Goal: Task Accomplishment & Management: Manage account settings

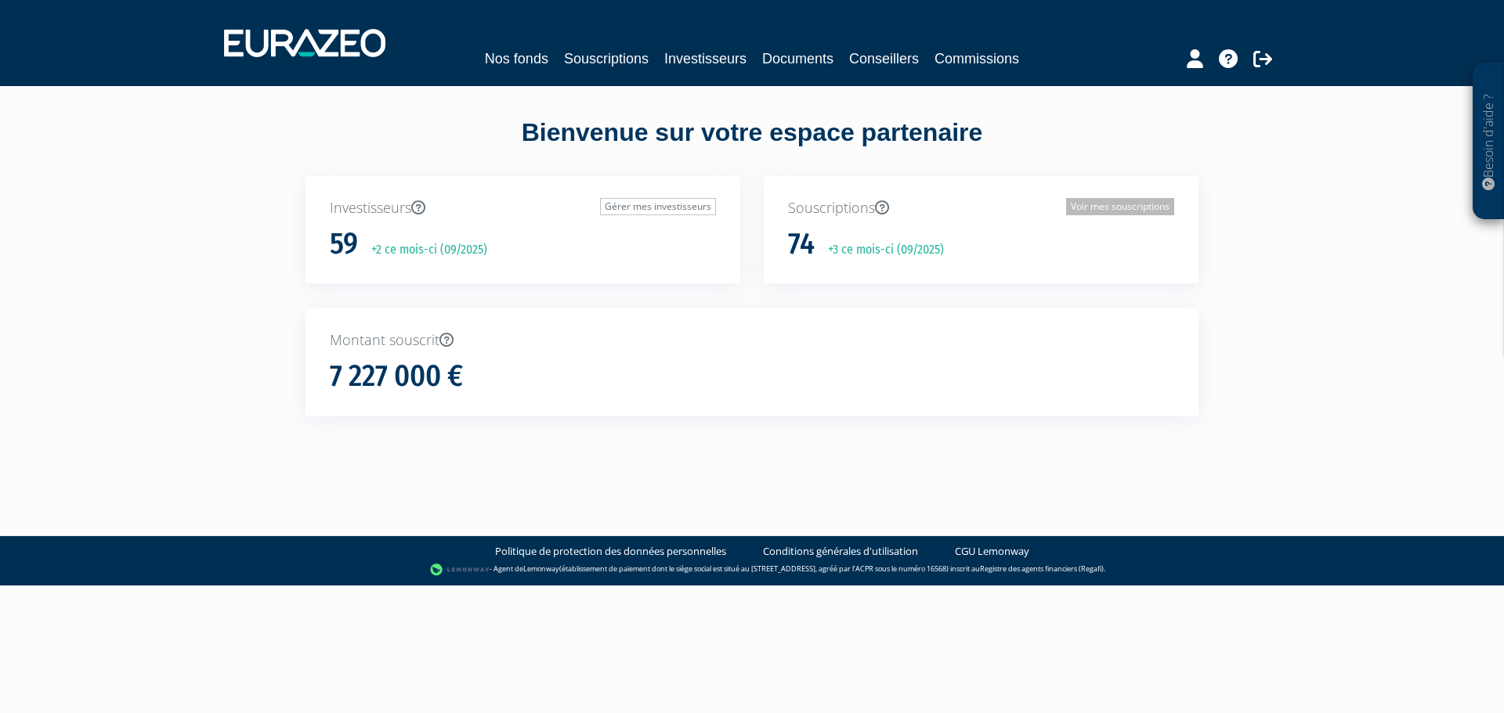
click at [1089, 206] on link "Voir mes souscriptions" at bounding box center [1120, 206] width 108 height 17
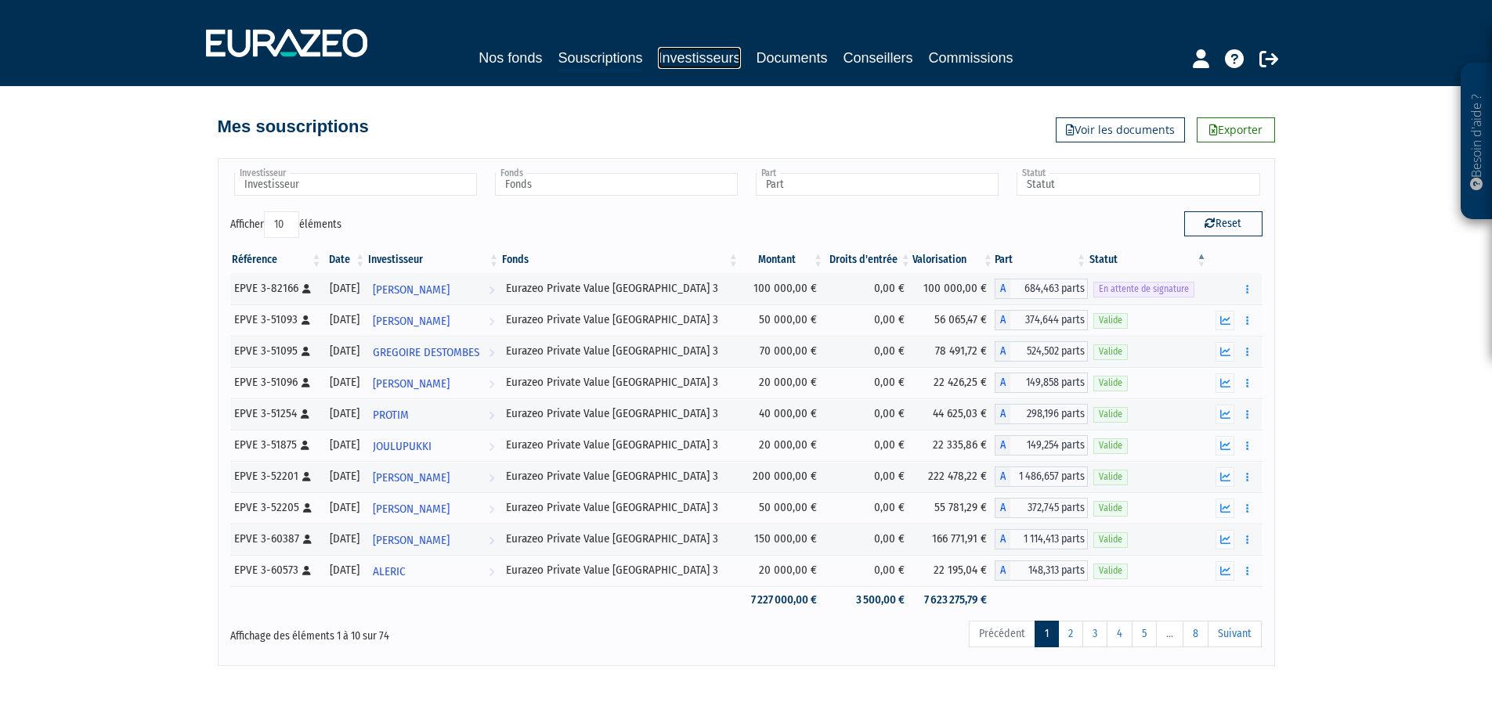
click at [706, 61] on link "Investisseurs" at bounding box center [699, 58] width 82 height 22
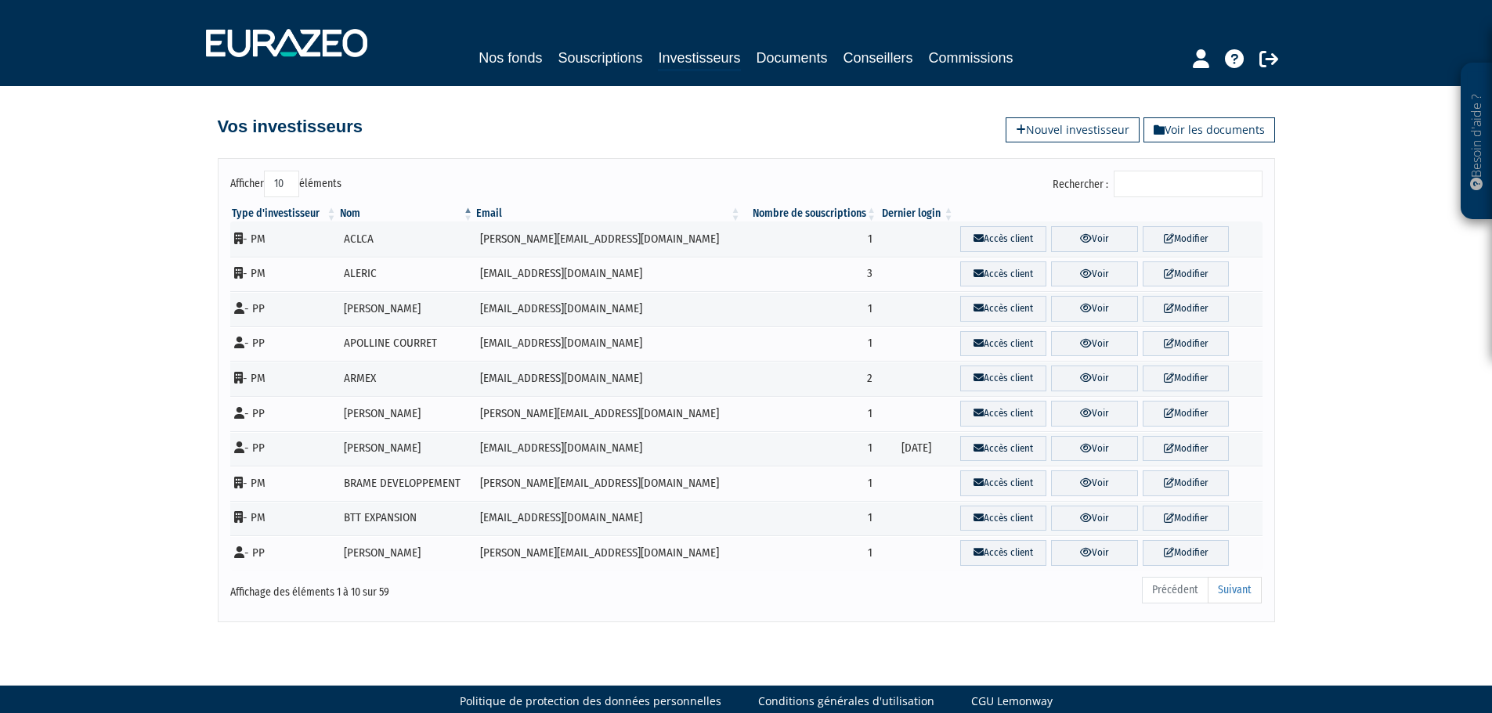
click at [1165, 174] on input "Rechercher :" at bounding box center [1188, 184] width 149 height 27
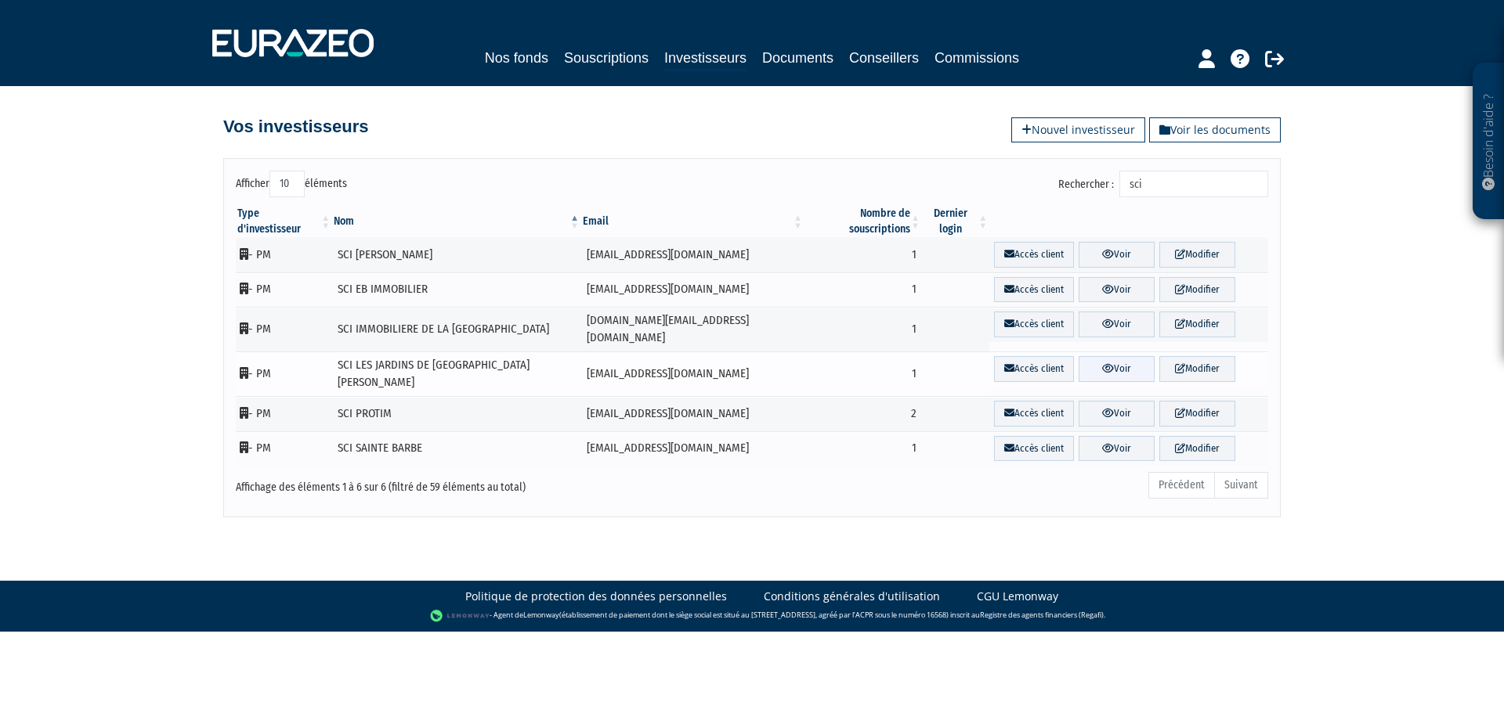
type input "sci"
click at [1103, 356] on link "Voir" at bounding box center [1116, 369] width 76 height 26
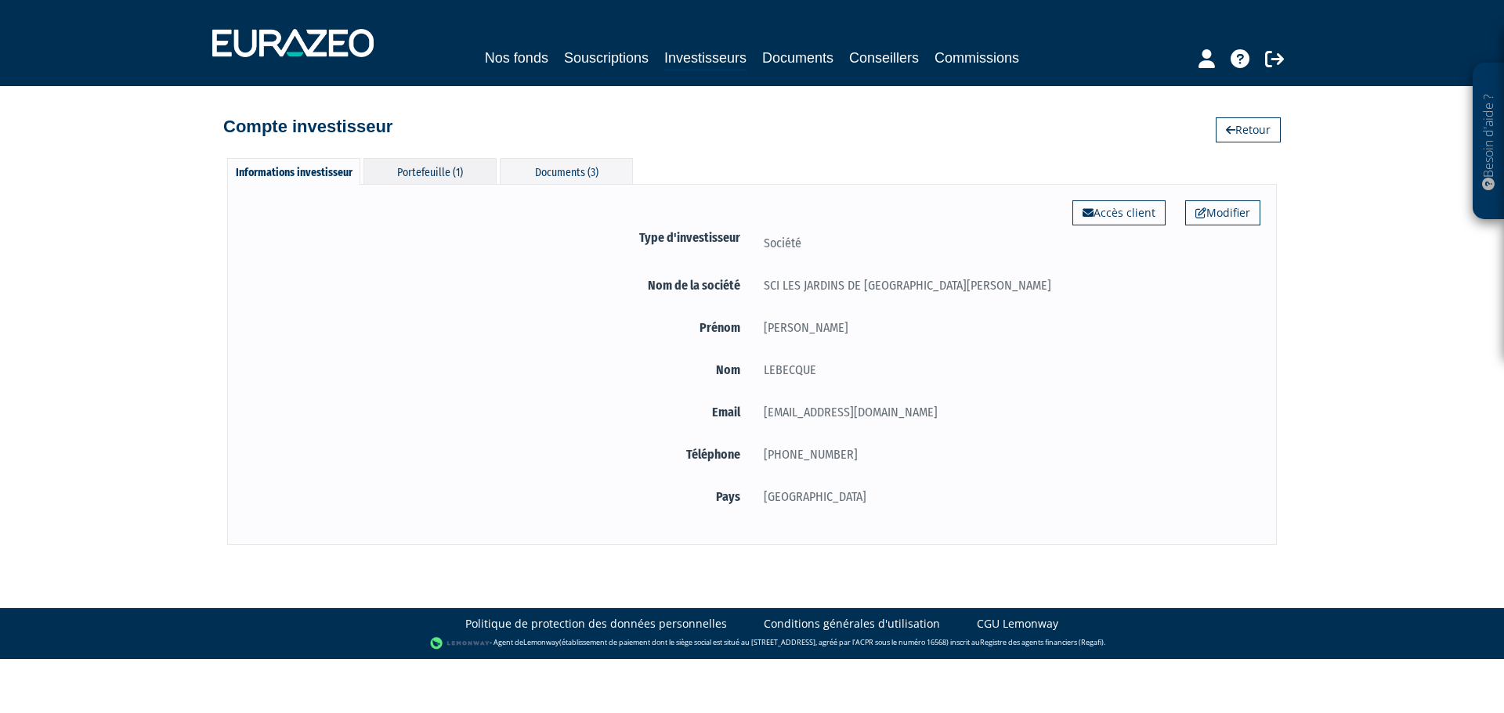
click at [429, 175] on div "Portefeuille (1)" at bounding box center [429, 171] width 133 height 26
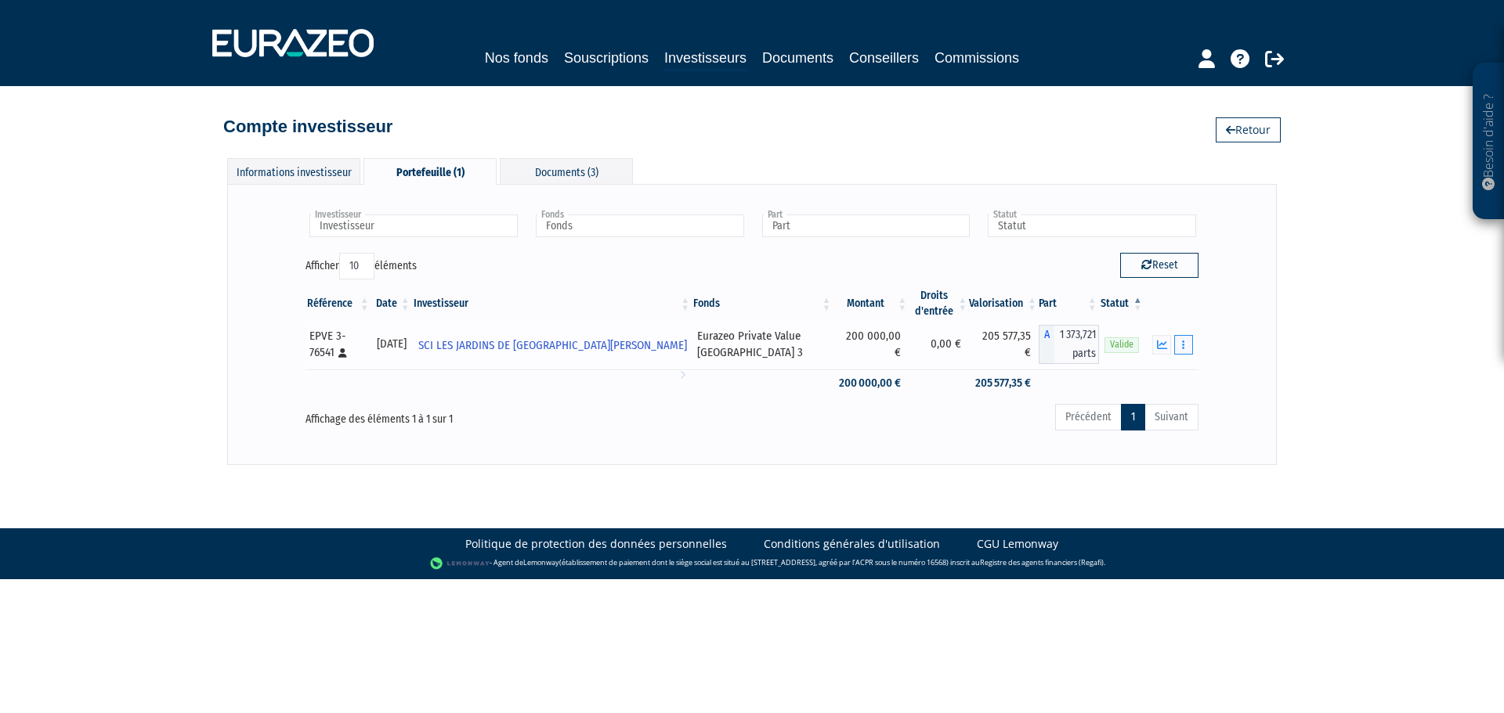
click at [1183, 347] on icon "button" at bounding box center [1183, 345] width 2 height 10
click at [1161, 345] on icon "button" at bounding box center [1162, 345] width 10 height 10
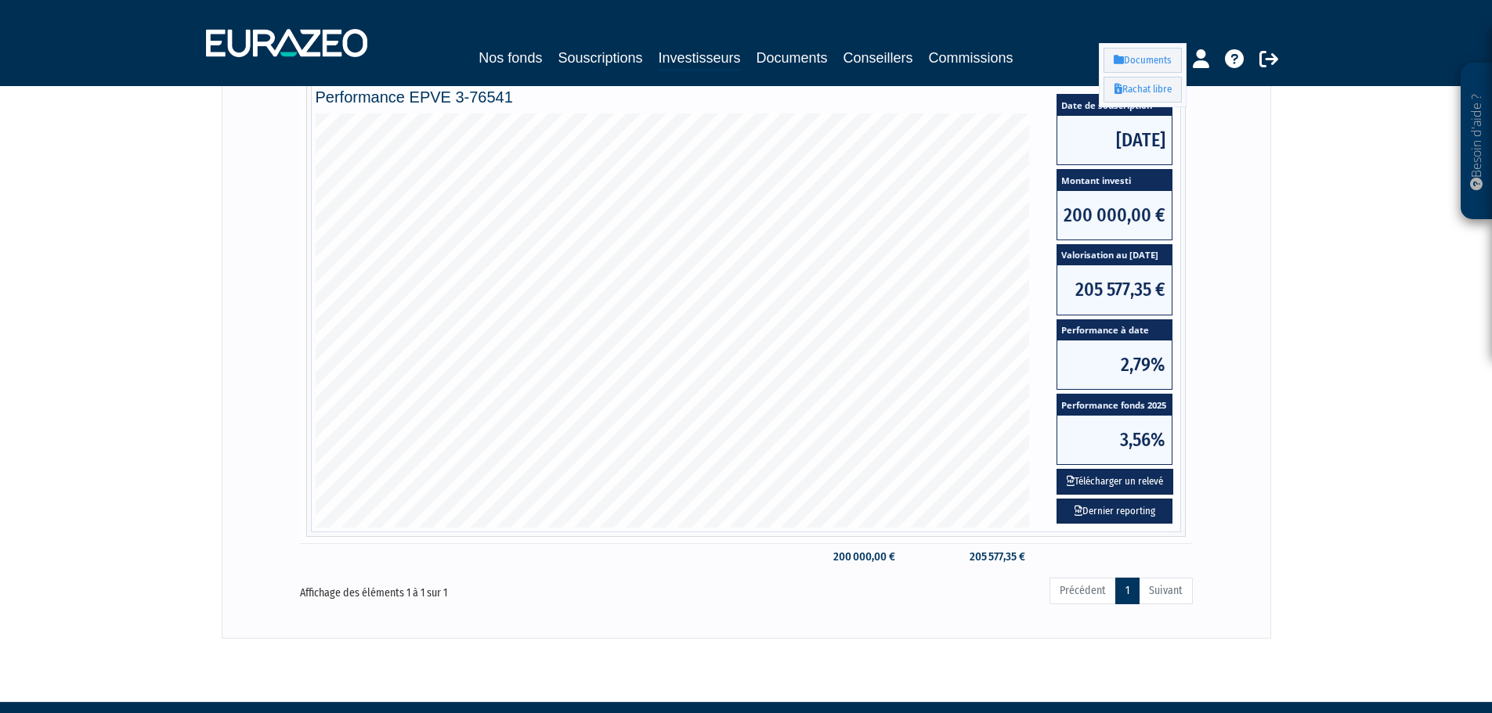
scroll to position [313, 0]
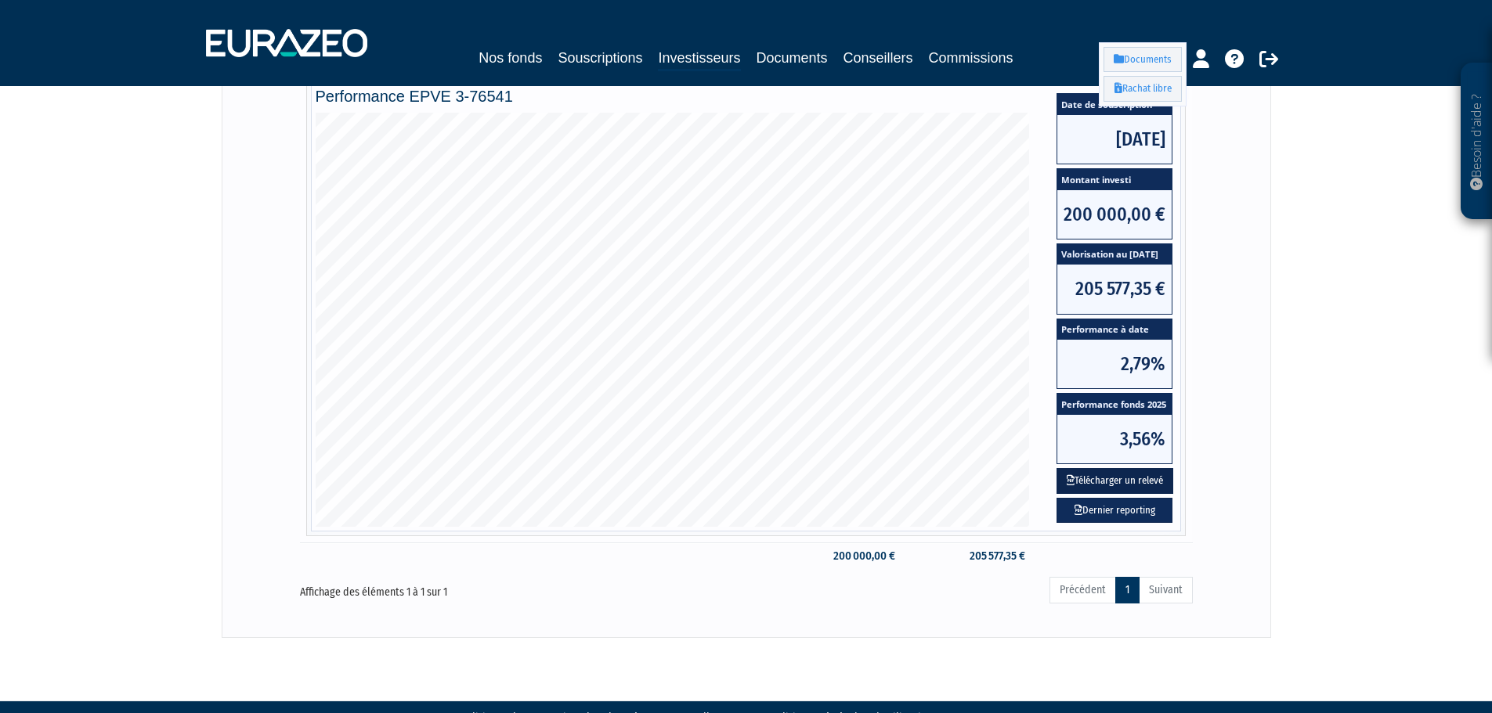
click at [1108, 481] on button "Télécharger un relevé" at bounding box center [1114, 481] width 117 height 26
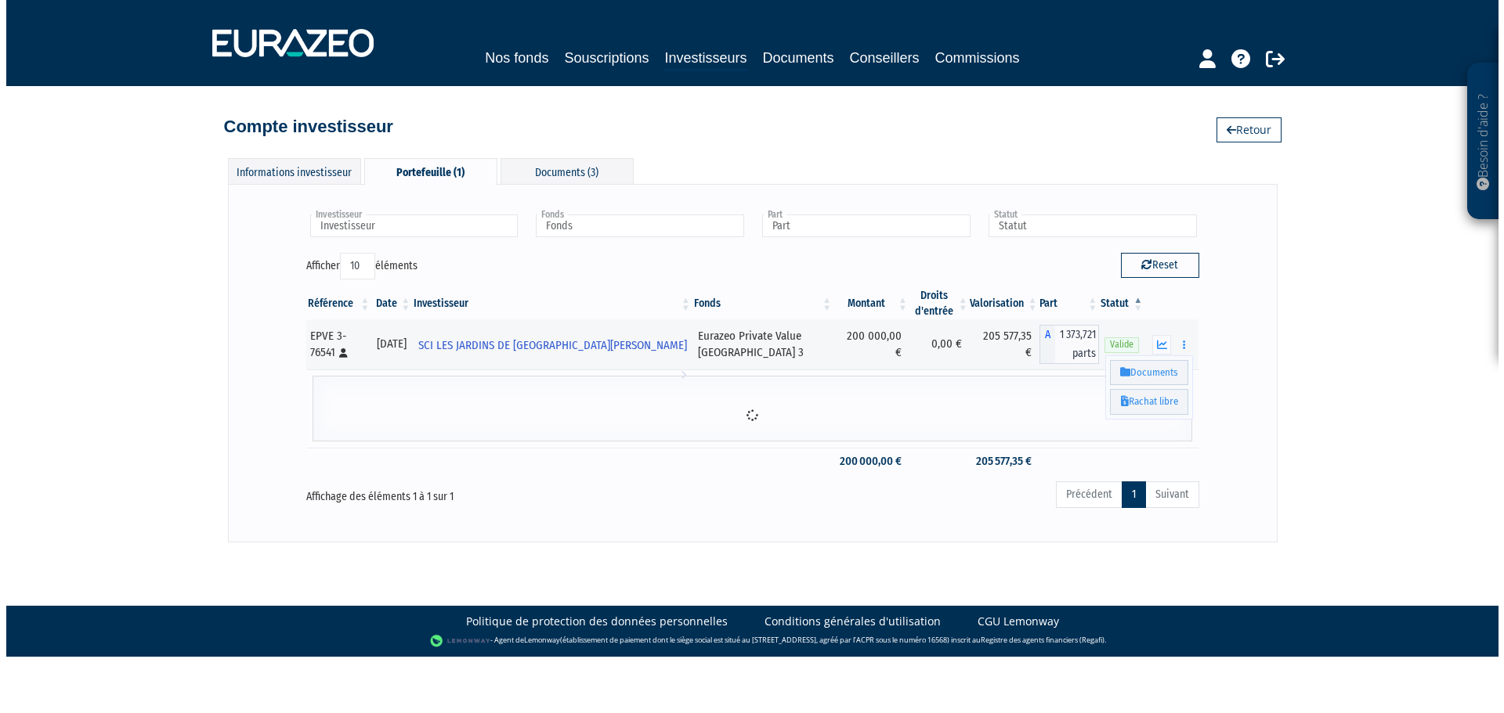
scroll to position [0, 0]
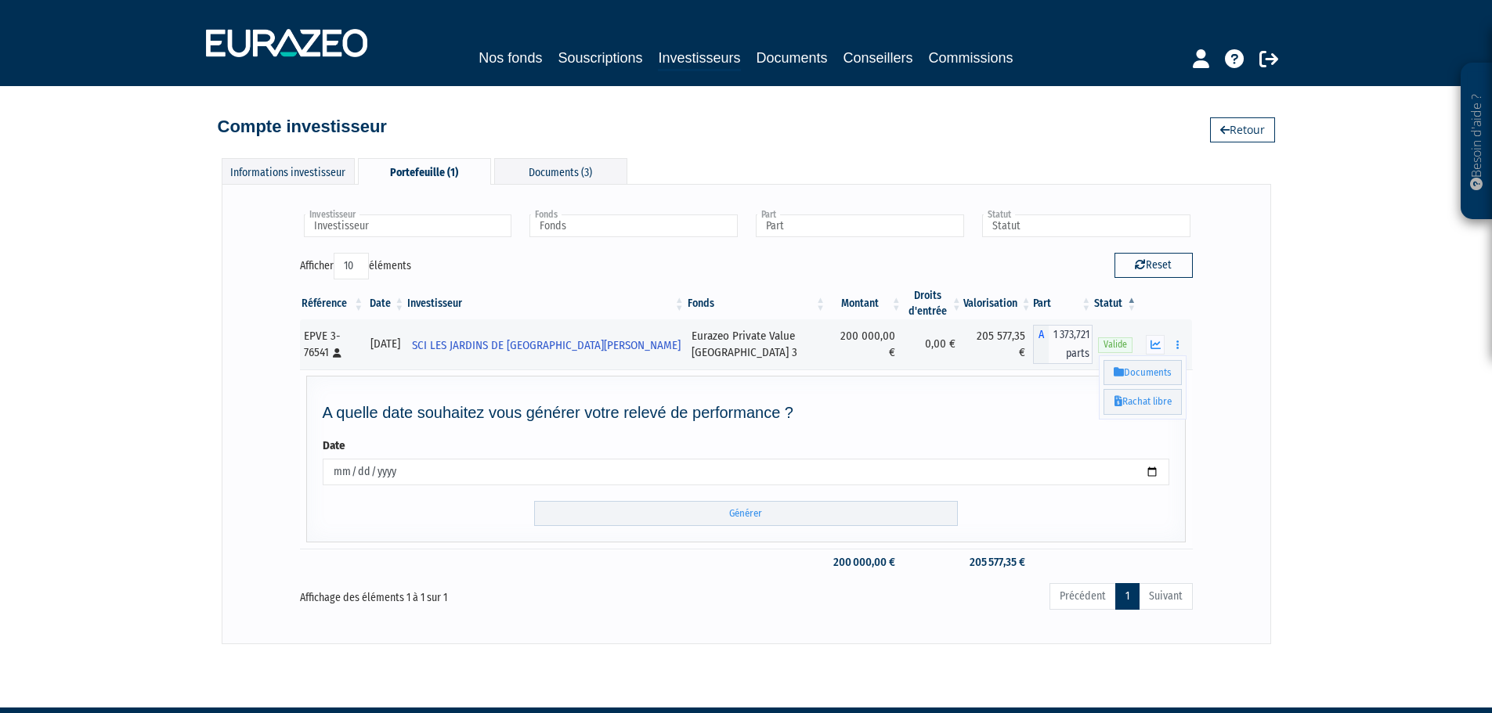
click at [373, 469] on input "2025-09-25" at bounding box center [746, 472] width 847 height 27
click at [1154, 472] on input "2025-09-25" at bounding box center [746, 472] width 847 height 27
type input "2025-06-30"
click at [737, 513] on input "Générer" at bounding box center [746, 514] width 424 height 26
click at [1301, 537] on div "Besoin d'aide ? × J'ai besoin d'aide Si vous avez une question à propos du fonc…" at bounding box center [746, 322] width 1492 height 645
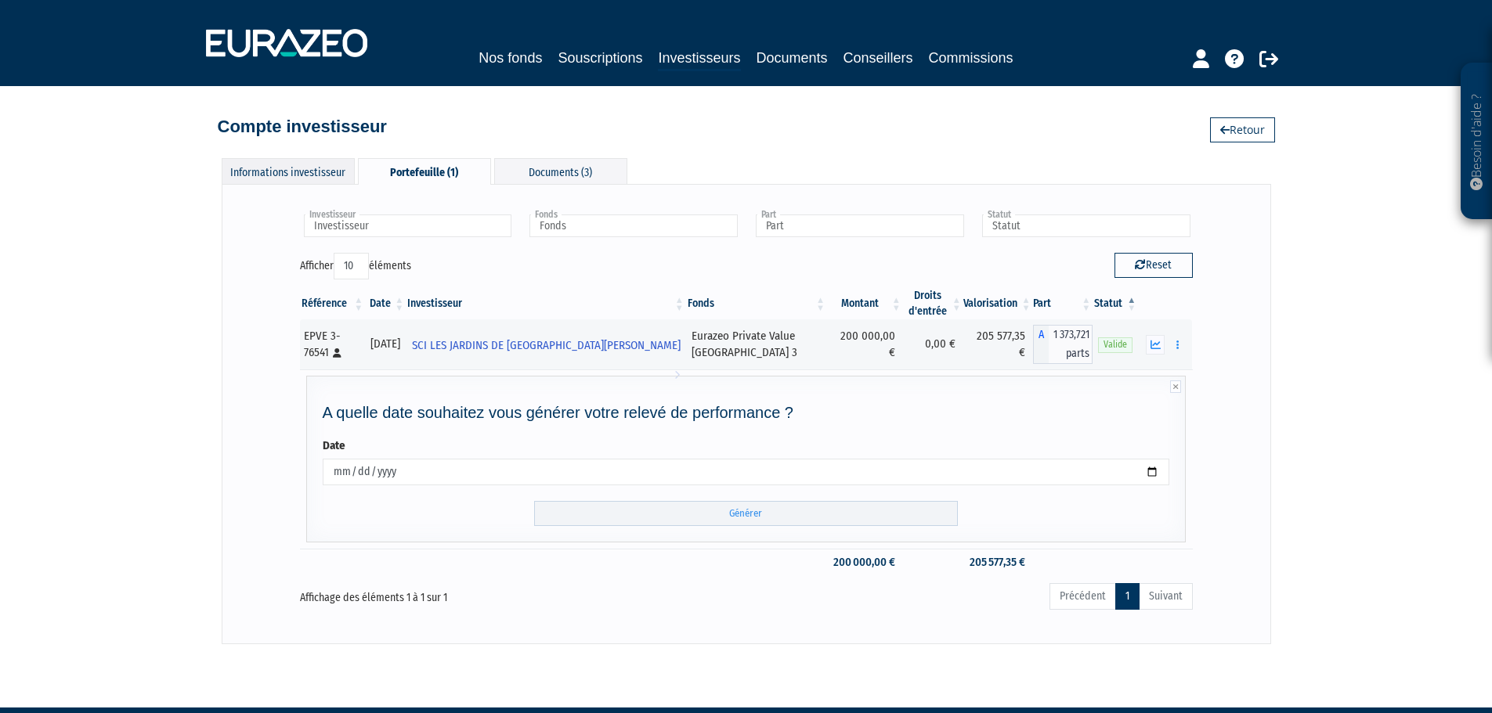
click at [294, 171] on div "Informations investisseur" at bounding box center [288, 171] width 133 height 26
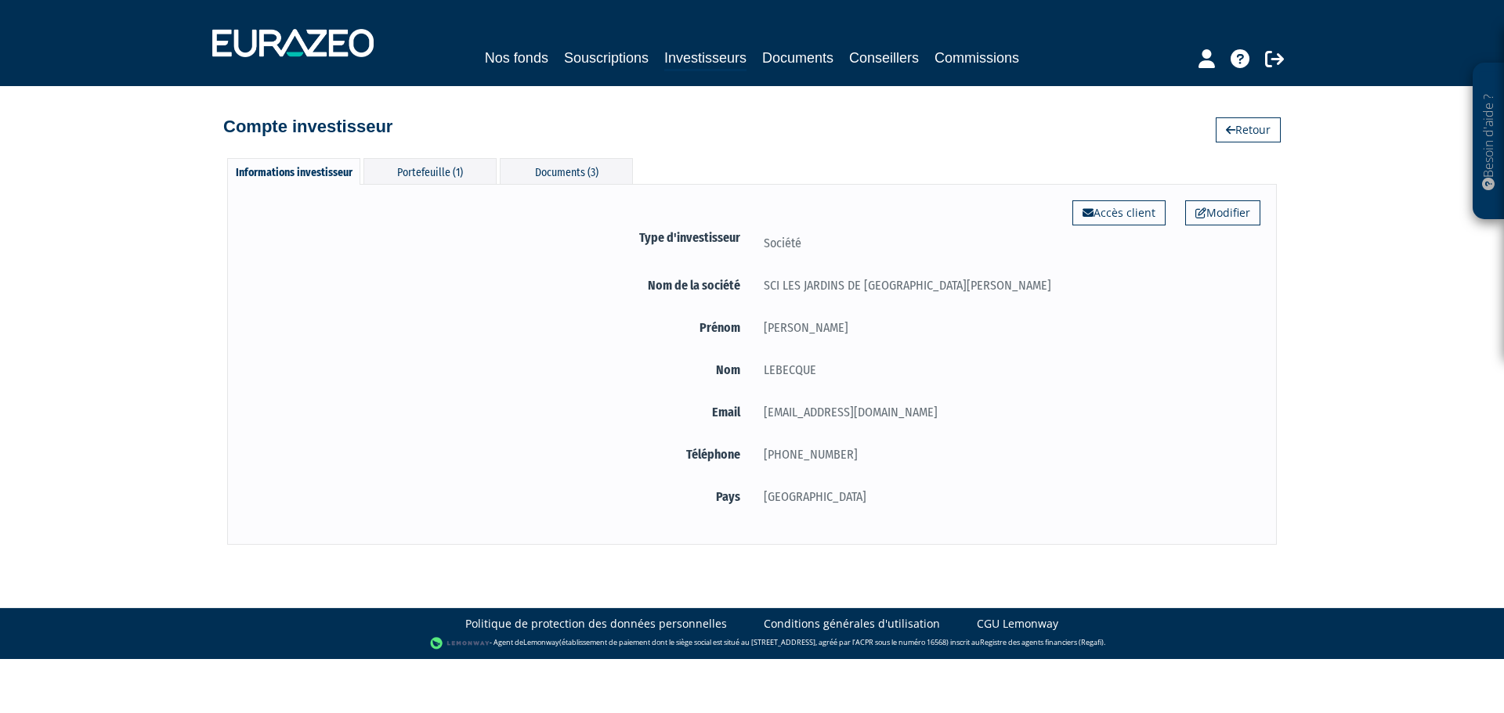
click at [1124, 392] on form "Type d'investisseur Société Nom de la société SCI LES JARDINS DE SAINTE LUCIE D…" at bounding box center [752, 370] width 1017 height 285
click at [1114, 208] on link "Accès client" at bounding box center [1118, 212] width 93 height 25
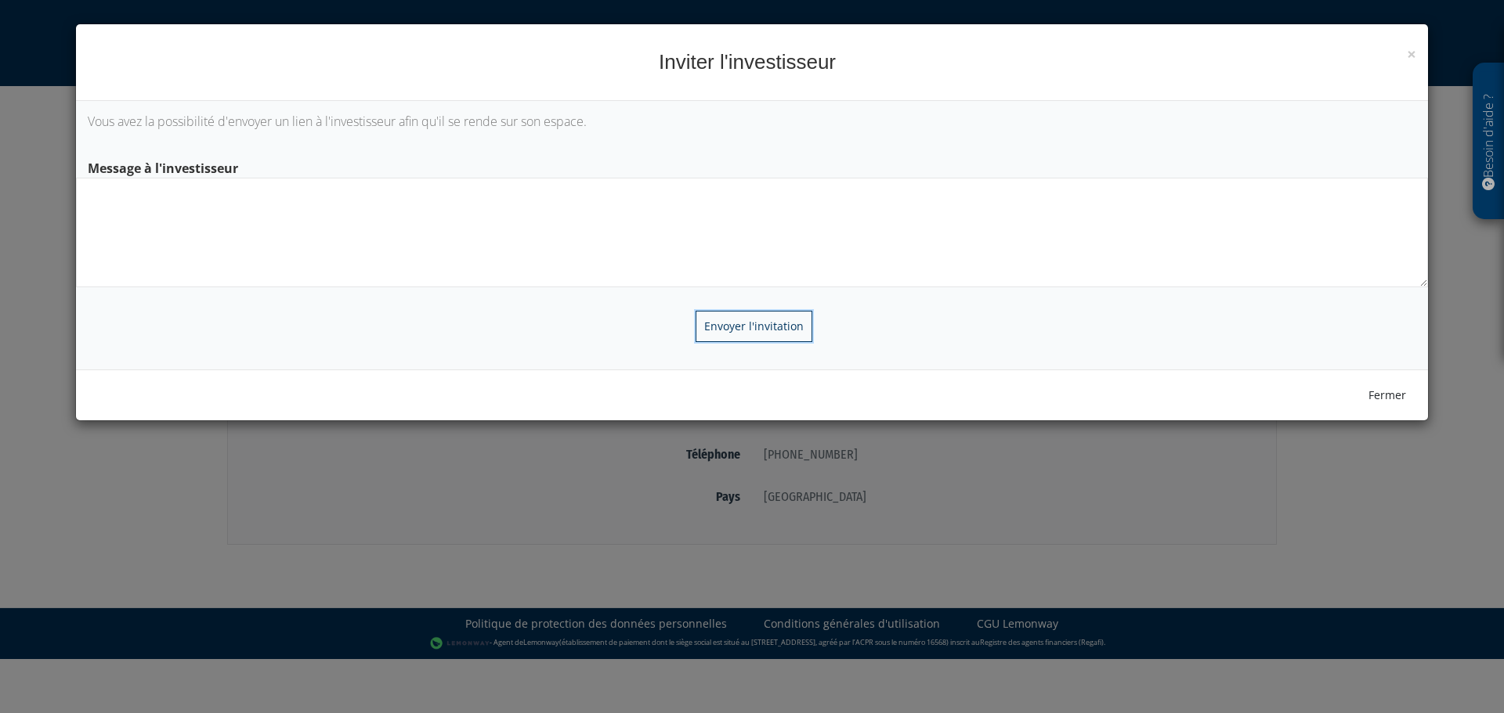
click at [748, 328] on input "Envoyer l'invitation" at bounding box center [753, 326] width 117 height 31
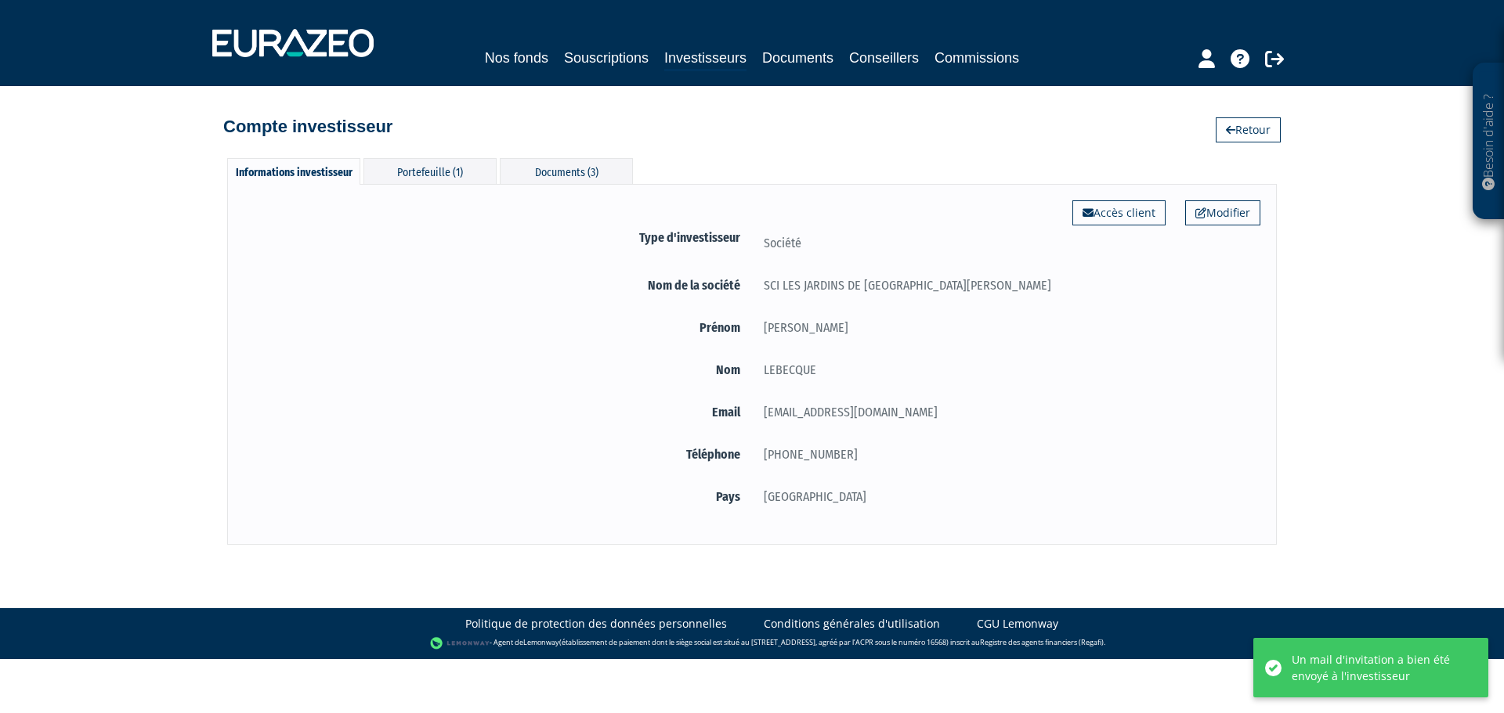
click at [1232, 495] on div "[GEOGRAPHIC_DATA]" at bounding box center [1006, 497] width 508 height 20
